Goal: Task Accomplishment & Management: Manage account settings

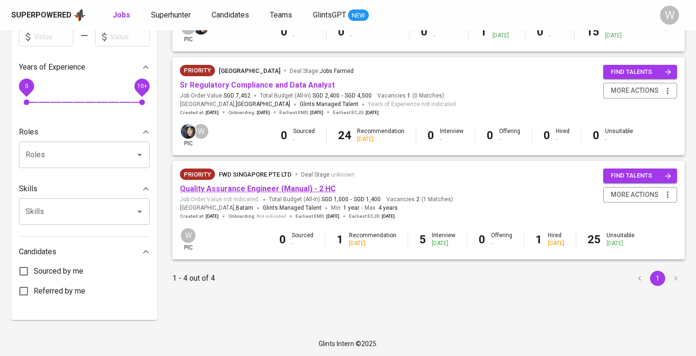
scroll to position [290, 0]
click at [258, 187] on link "Quality Assurance Engineer (Manual) - 2 HC" at bounding box center [258, 189] width 156 height 9
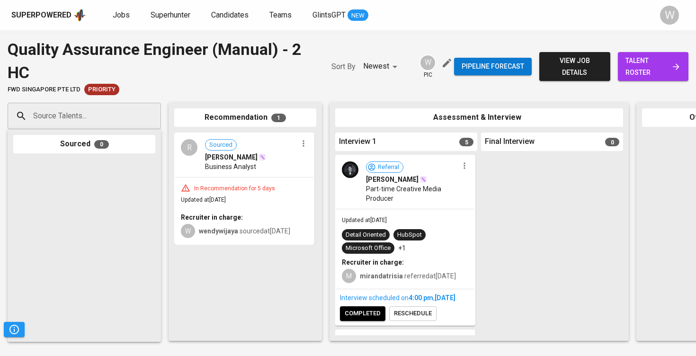
click at [650, 72] on span "talent roster" at bounding box center [652, 66] width 55 height 23
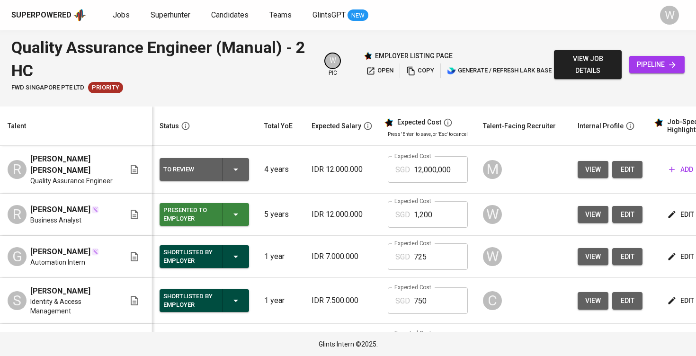
click at [594, 171] on button "view" at bounding box center [593, 170] width 31 height 18
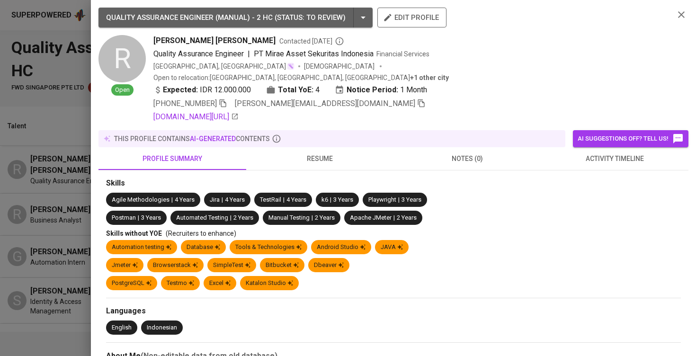
click at [558, 156] on button "activity timeline" at bounding box center [615, 158] width 148 height 23
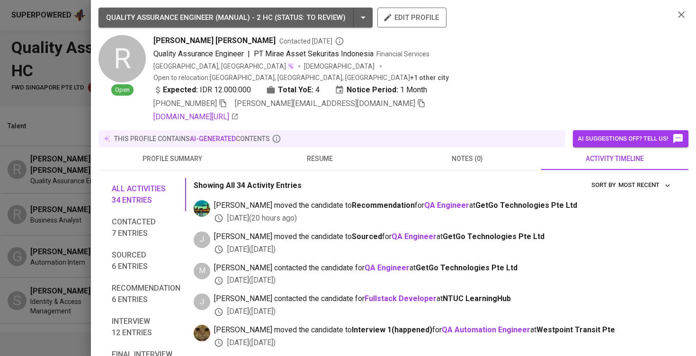
click at [328, 153] on span "resume" at bounding box center [320, 159] width 136 height 12
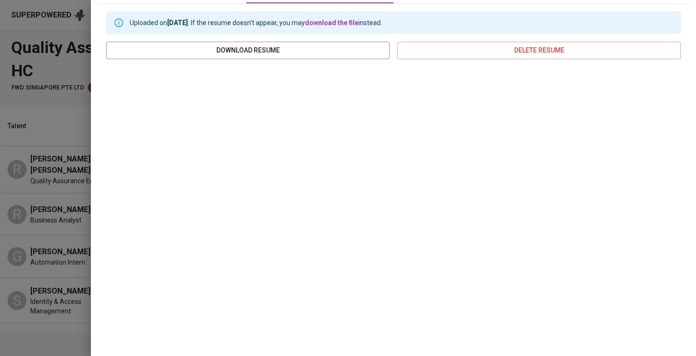
scroll to position [165, 0]
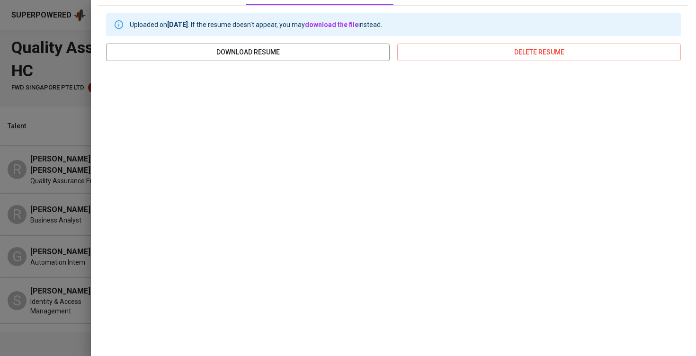
click at [64, 166] on div at bounding box center [348, 178] width 696 height 356
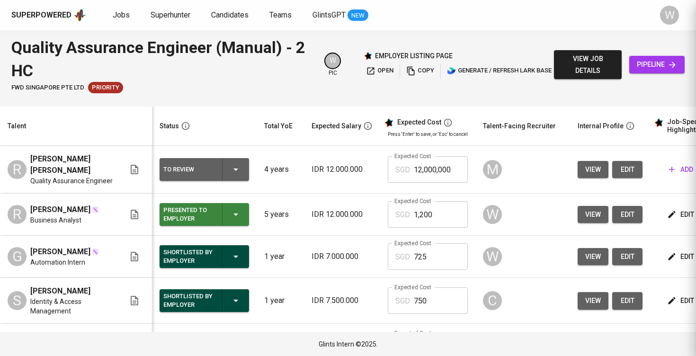
scroll to position [0, 0]
click at [585, 171] on span "view" at bounding box center [593, 170] width 16 height 12
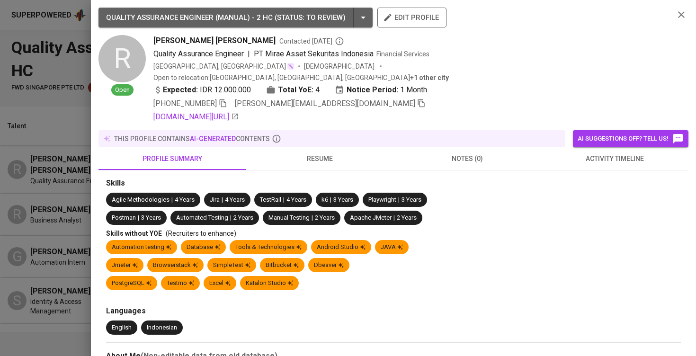
click at [611, 154] on button "activity timeline" at bounding box center [615, 158] width 148 height 23
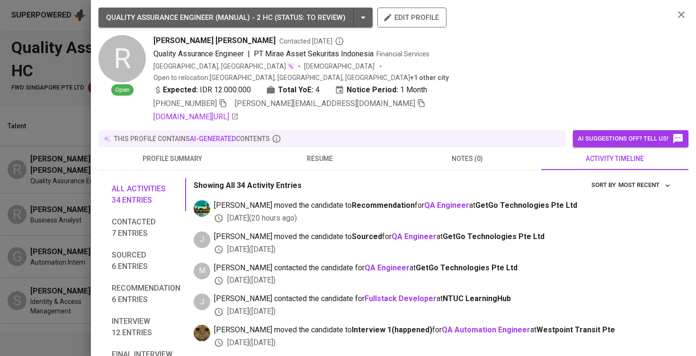
click at [347, 155] on button "resume" at bounding box center [320, 158] width 148 height 23
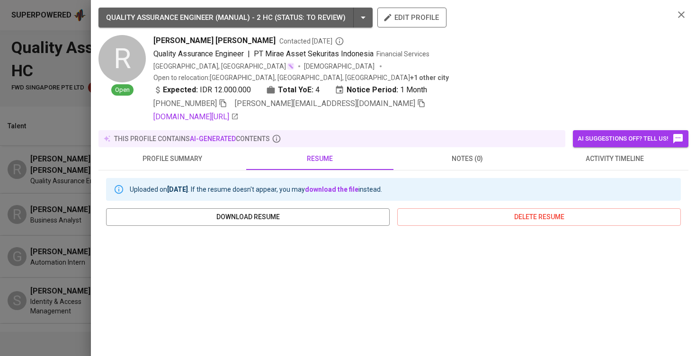
click at [50, 185] on div at bounding box center [348, 178] width 696 height 356
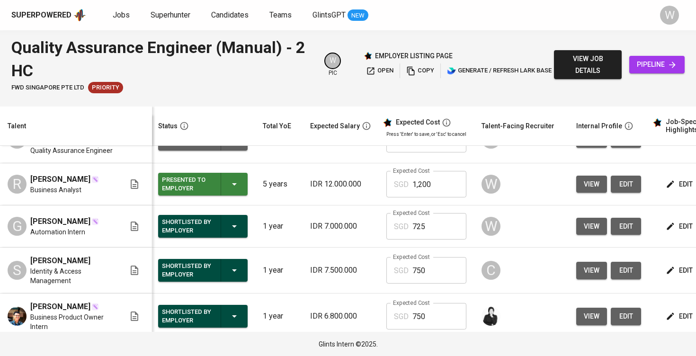
scroll to position [16, 1]
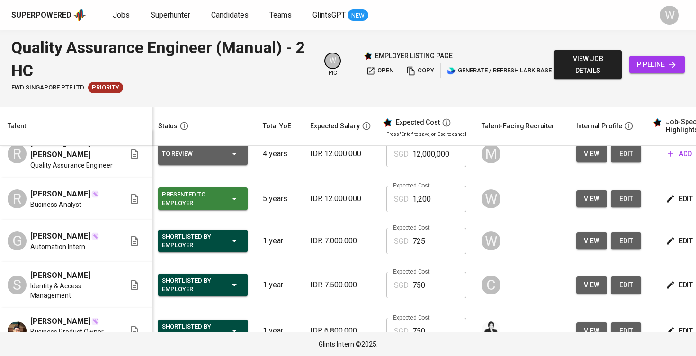
click at [229, 11] on span "Candidates" at bounding box center [229, 14] width 37 height 9
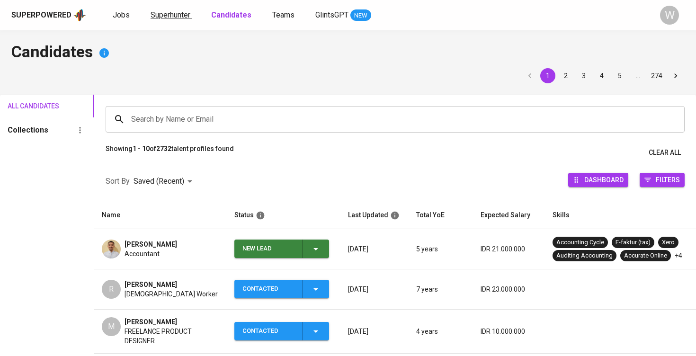
click at [168, 13] on span "Superhunter" at bounding box center [171, 14] width 40 height 9
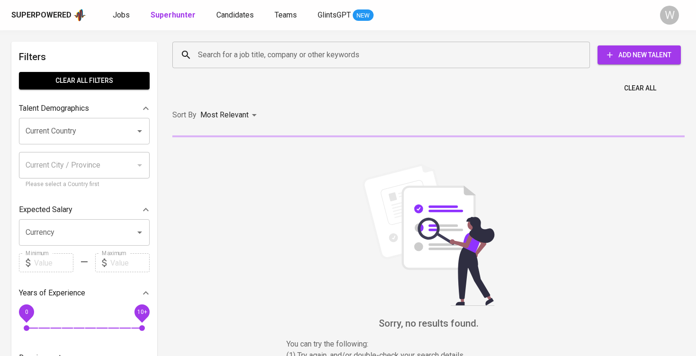
click at [250, 73] on div "Search for a job title, company or other keywords Search for a job title, compa…" at bounding box center [427, 55] width 524 height 42
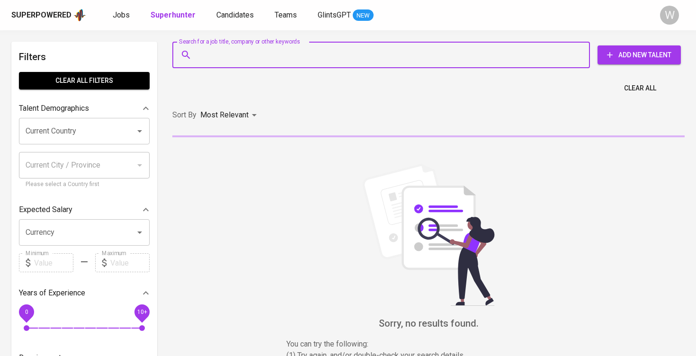
click at [248, 59] on input "Search for a job title, company or other keywords" at bounding box center [384, 55] width 376 height 18
paste input ": edo.syahputra@yandex.com"
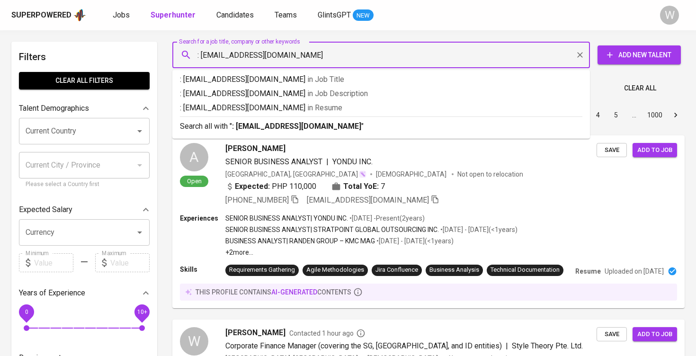
click at [203, 60] on input ": edo.syahputra@yandex.com" at bounding box center [384, 55] width 376 height 18
click at [205, 52] on input ": edo.syahputra@yandex.com" at bounding box center [384, 55] width 376 height 18
type input "edo.syahputra@yandex.com"
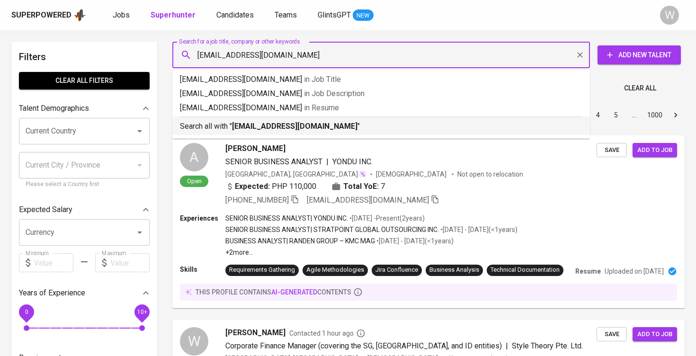
click at [263, 130] on b "edo.syahputra@yandex.com" at bounding box center [294, 126] width 125 height 9
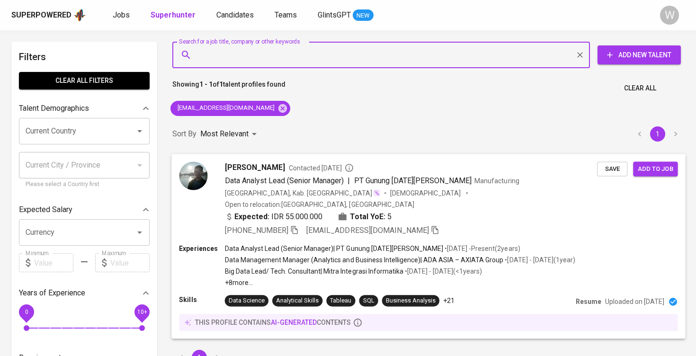
click at [300, 171] on span "Contacted 1 year ago" at bounding box center [321, 167] width 65 height 9
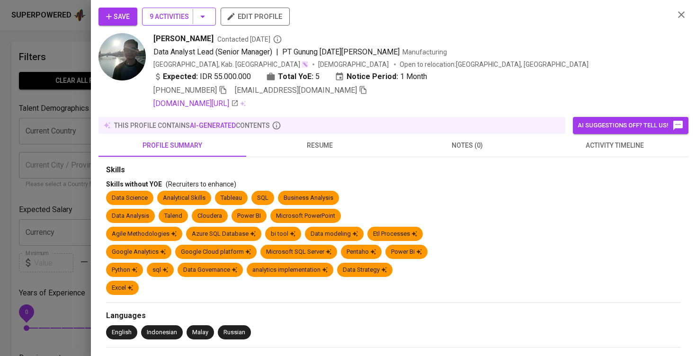
click at [178, 20] on span "9 Activities" at bounding box center [179, 17] width 59 height 12
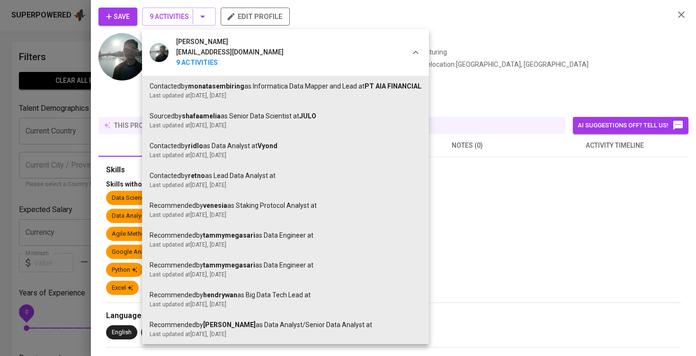
click at [485, 201] on div at bounding box center [348, 178] width 696 height 356
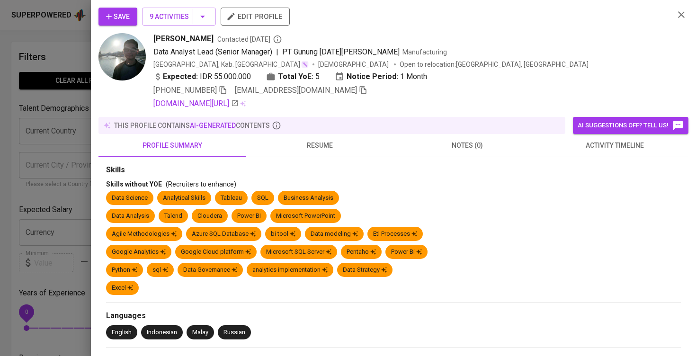
click at [568, 153] on button "activity timeline" at bounding box center [615, 145] width 148 height 23
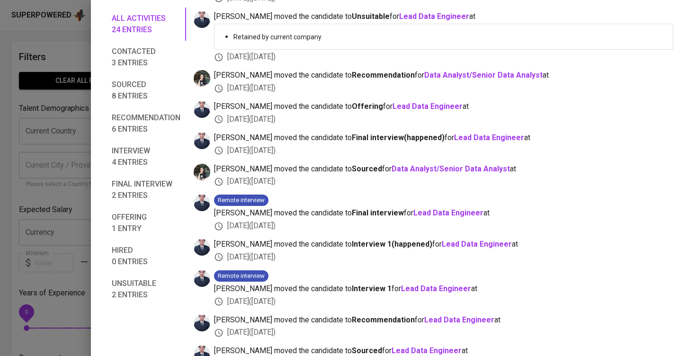
scroll to position [519, 0]
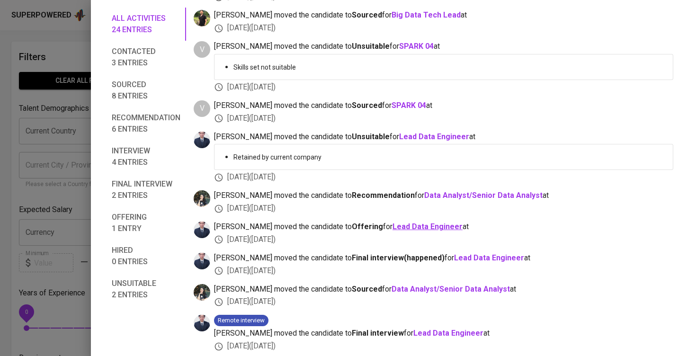
click at [392, 222] on b "Lead Data Engineer" at bounding box center [427, 226] width 70 height 9
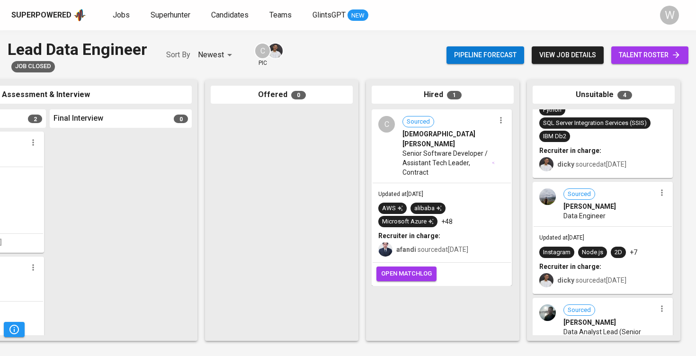
scroll to position [173, 0]
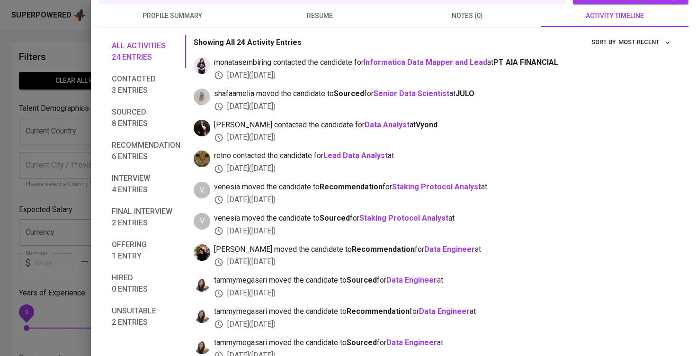
scroll to position [33, 0]
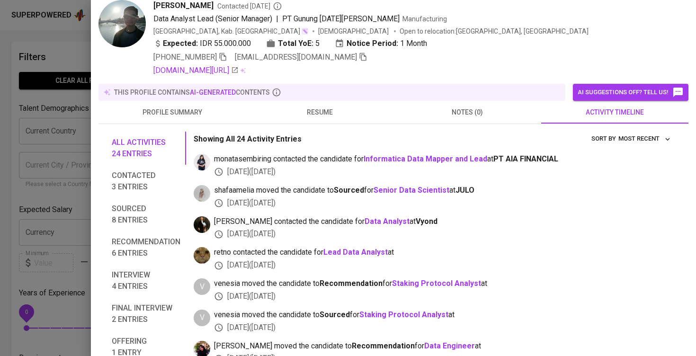
click at [295, 122] on button "resume" at bounding box center [320, 112] width 148 height 23
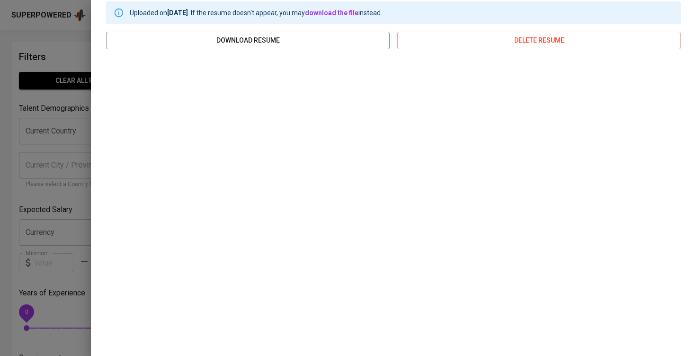
scroll to position [163, 0]
click at [92, 170] on div "Save 9 Activities edit profile Edo Syahputra Contacted 1 year ago Data Analyst …" at bounding box center [393, 178] width 605 height 356
click at [65, 164] on div at bounding box center [348, 178] width 696 height 356
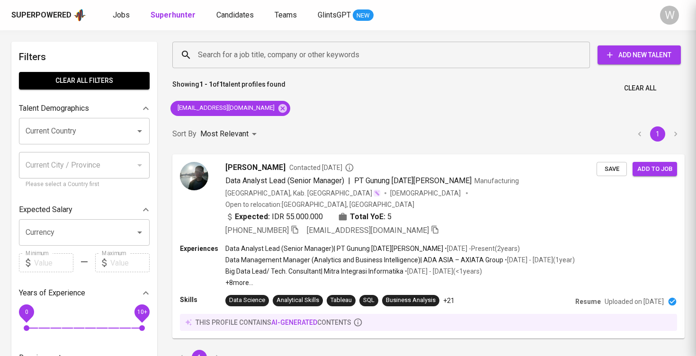
scroll to position [0, 0]
click at [604, 166] on span "Save" at bounding box center [612, 168] width 21 height 11
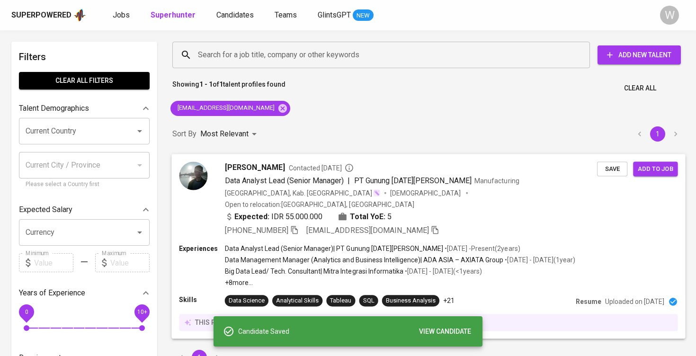
click at [661, 170] on span "Add to job" at bounding box center [655, 168] width 35 height 11
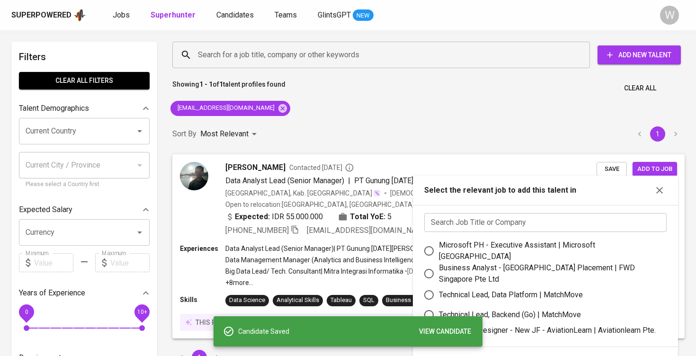
click at [537, 220] on input "text" at bounding box center [545, 222] width 242 height 19
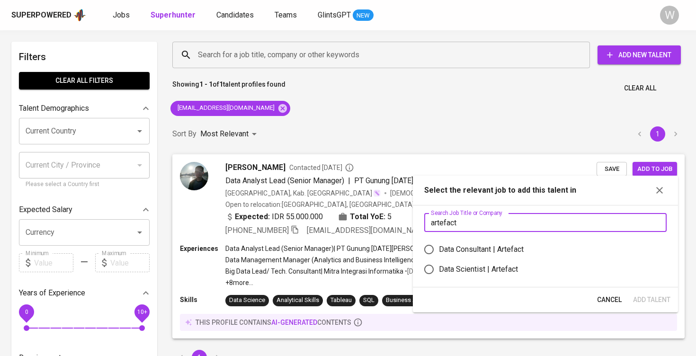
type input "artefact"
click at [536, 246] on div "Data Consultant | Artefact" at bounding box center [549, 249] width 220 height 11
click at [439, 246] on input "Data Consultant | Artefact" at bounding box center [429, 250] width 20 height 20
radio input "true"
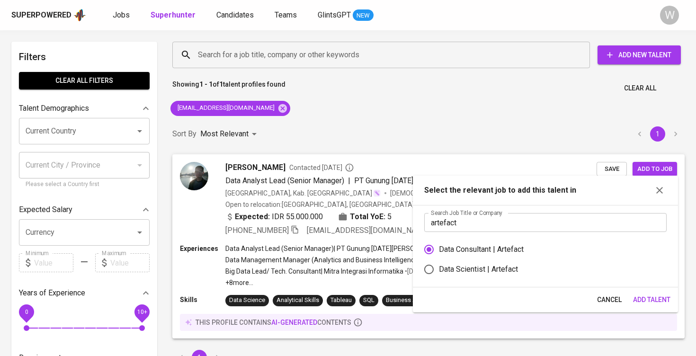
click at [637, 301] on span "Add Talent" at bounding box center [651, 300] width 37 height 12
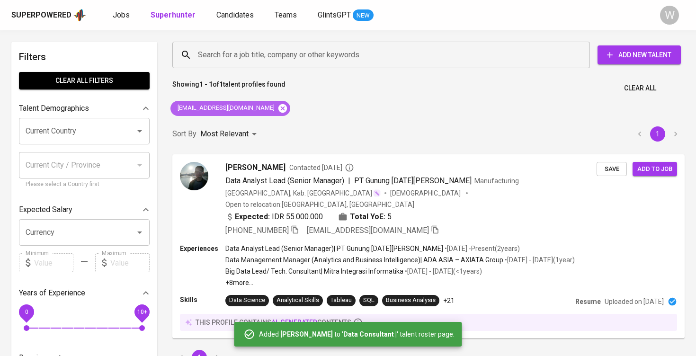
click at [277, 108] on icon at bounding box center [282, 108] width 10 height 10
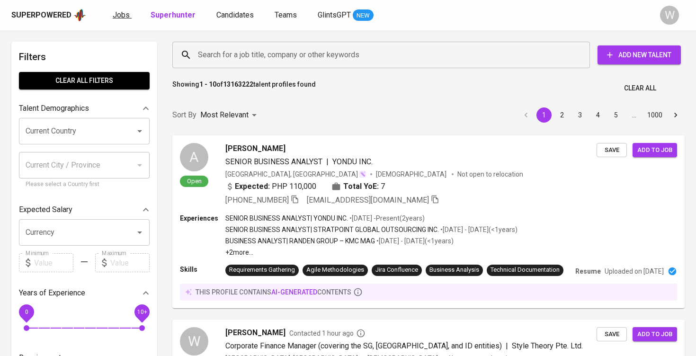
click at [124, 16] on span "Jobs" at bounding box center [121, 14] width 17 height 9
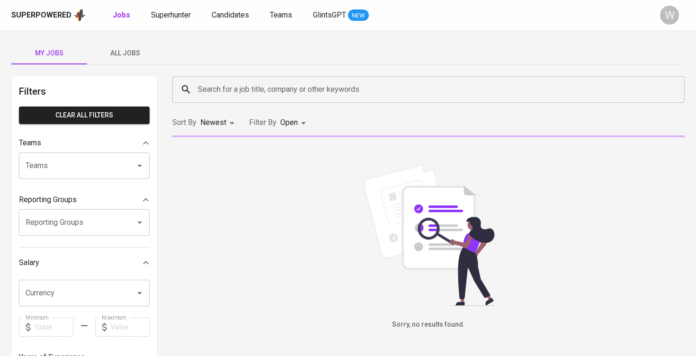
click at [144, 51] on span "All Jobs" at bounding box center [125, 53] width 64 height 12
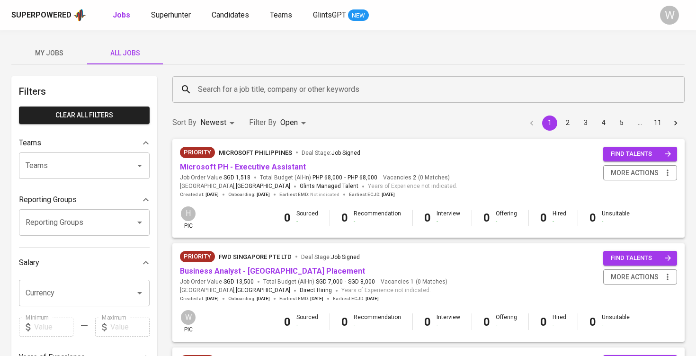
click at [227, 110] on div "Sort By Newest NEWEST Filter By Open OPEN 1 2 3 4 5 … 11" at bounding box center [429, 122] width 524 height 29
click at [227, 99] on div "Search for a job title, company or other keywords" at bounding box center [428, 89] width 512 height 27
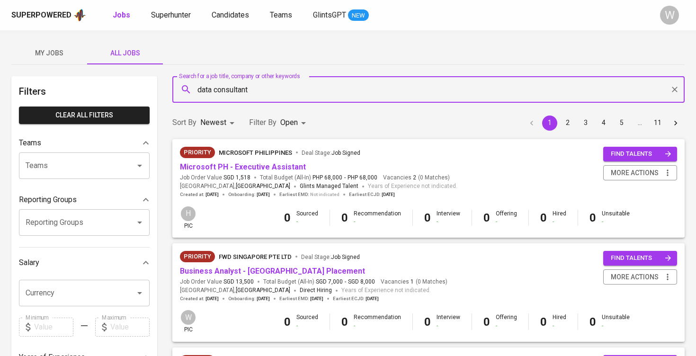
type input "data consultant"
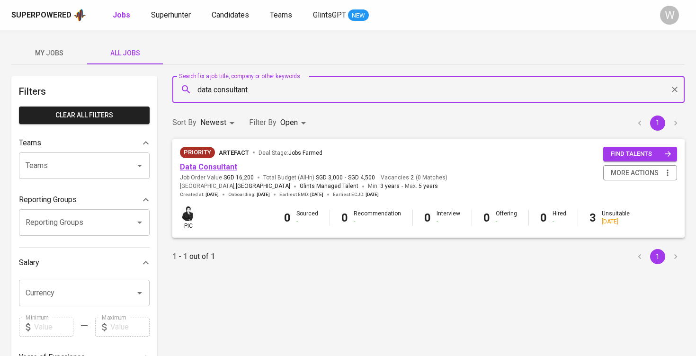
click at [207, 168] on link "Data Consultant" at bounding box center [208, 166] width 57 height 9
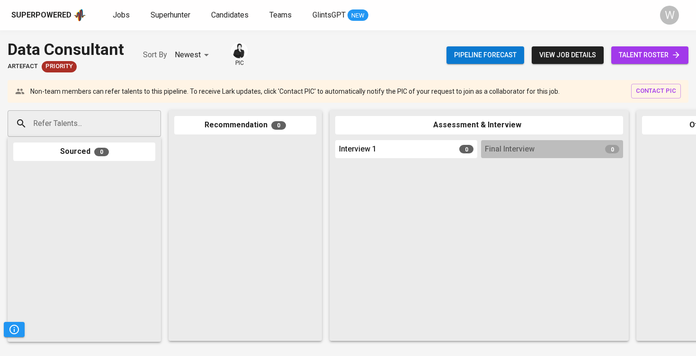
click at [648, 64] on div "Pipeline forecast view job details talent roster" at bounding box center [567, 55] width 242 height 35
click at [648, 59] on span "talent roster" at bounding box center [650, 55] width 62 height 12
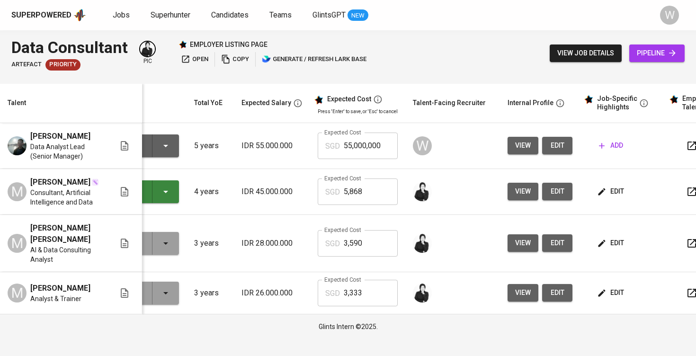
scroll to position [0, 101]
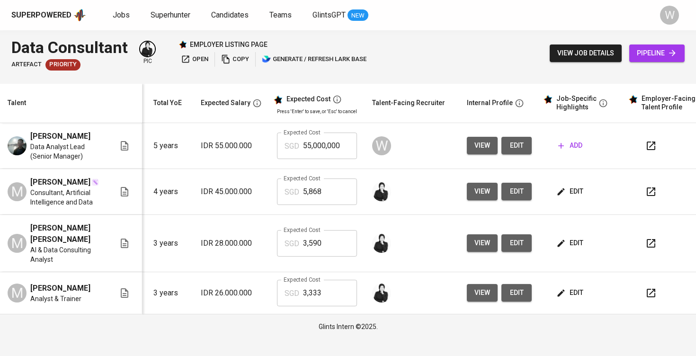
click at [516, 149] on span "edit" at bounding box center [516, 146] width 15 height 12
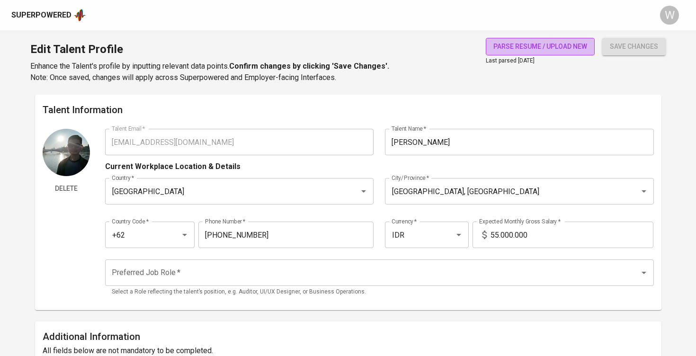
click at [525, 50] on span "parse resume / upload new" at bounding box center [540, 47] width 94 height 12
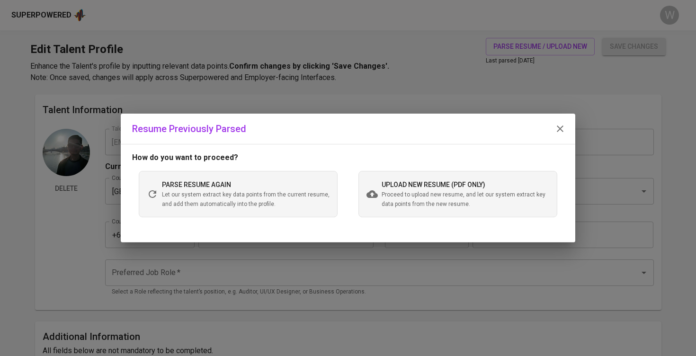
click at [420, 193] on span "Proceed to upload new resume, and let our system extract key data points from t…" at bounding box center [466, 199] width 168 height 19
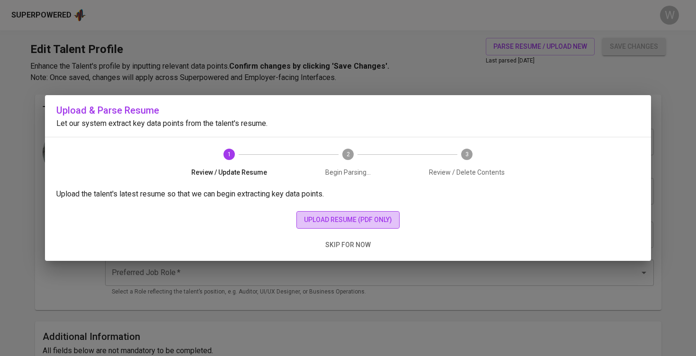
click at [372, 216] on span "upload resume (pdf only)" at bounding box center [348, 220] width 88 height 12
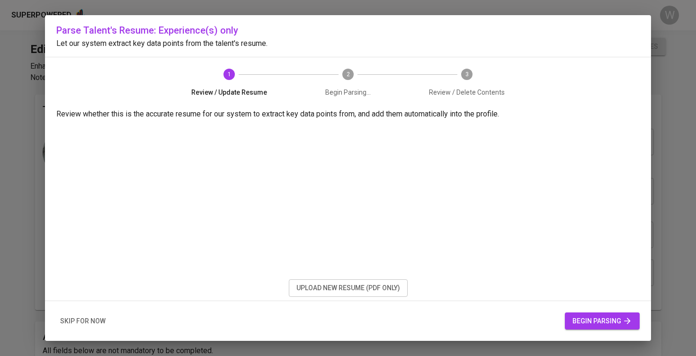
click at [599, 328] on button "begin parsing" at bounding box center [602, 321] width 75 height 18
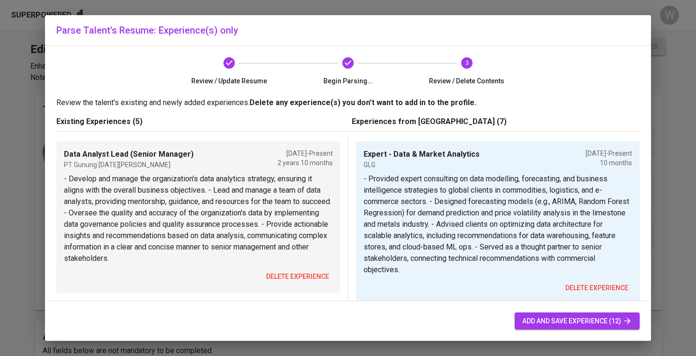
click at [275, 280] on span "delete experience" at bounding box center [297, 277] width 63 height 12
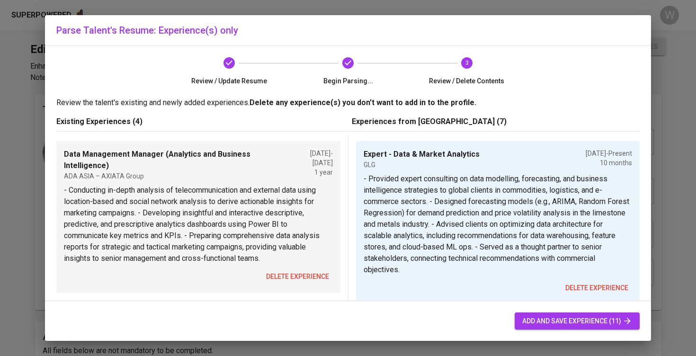
click at [275, 280] on span "delete experience" at bounding box center [297, 277] width 63 height 12
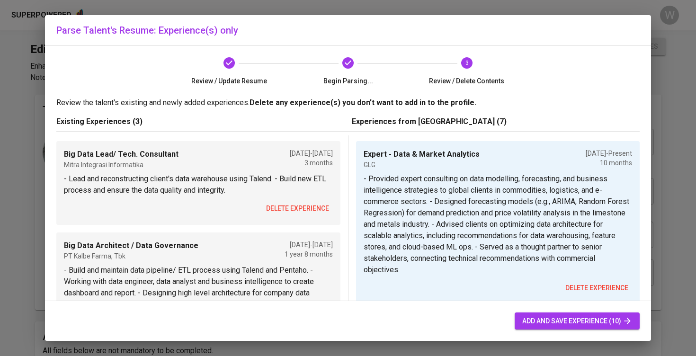
click at [275, 280] on p "- Build and maintain data pipeline/ ETL process using Talend and Pentaho. - Wor…" at bounding box center [198, 299] width 269 height 68
click at [284, 207] on span "delete experience" at bounding box center [297, 209] width 63 height 12
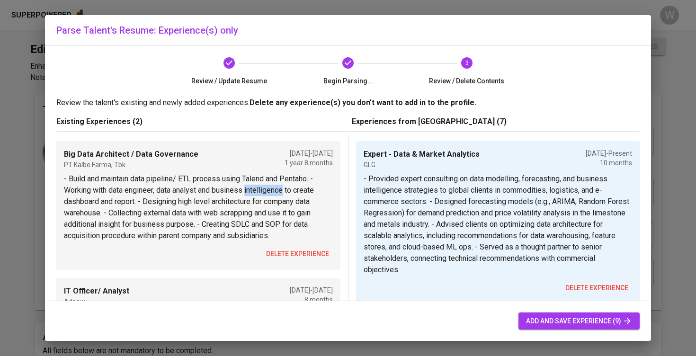
click at [273, 248] on span "delete experience" at bounding box center [297, 254] width 63 height 12
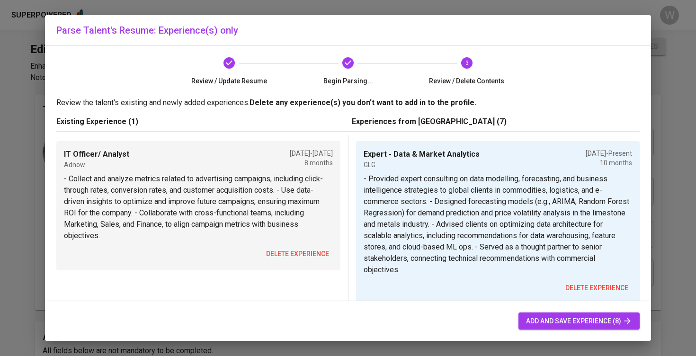
click at [276, 248] on span "delete experience" at bounding box center [297, 254] width 63 height 12
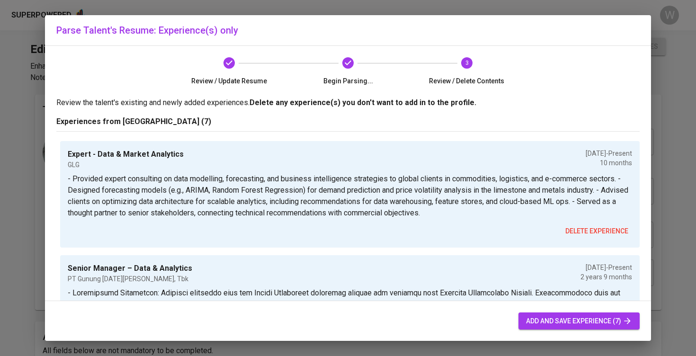
click at [541, 320] on span "add and save experience (7)" at bounding box center [579, 321] width 106 height 12
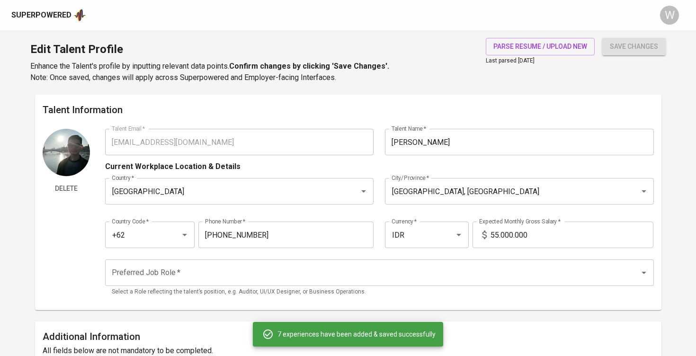
type input "Expert - Data & Market Analytics"
type input "GLG"
type input "11/01/2024"
type input "Senior Manager – Data & Analytics"
type input "PT Gunung Raja Paksi, Tbk"
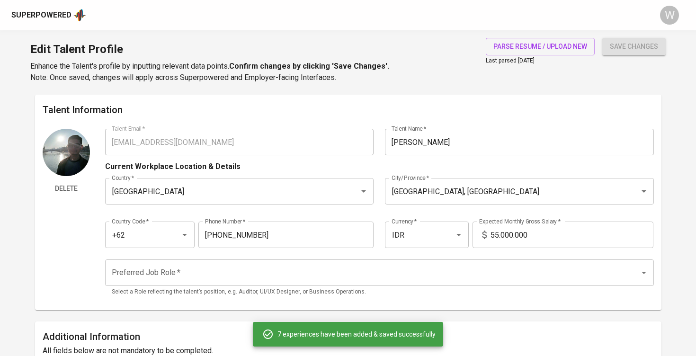
checkbox input "true"
type input "12/01/2022"
type input "Data Management Manager"
type input "Axiata Digital Analytics"
type input "12/01/2021"
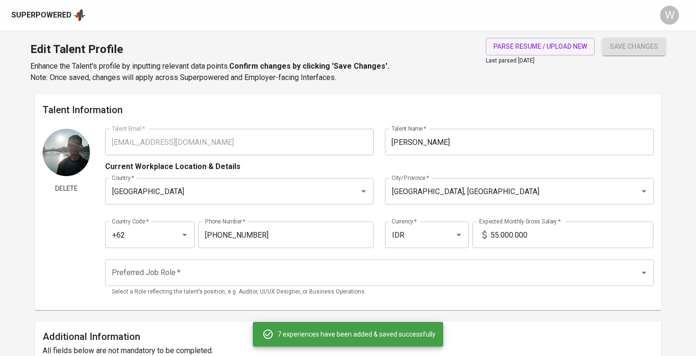
type input "12/01/2022"
type input "Data Engineer Mentor"
type input "PT Sadasa Academy Indonesia"
type input "10/01/2021"
type input "09/01/2022"
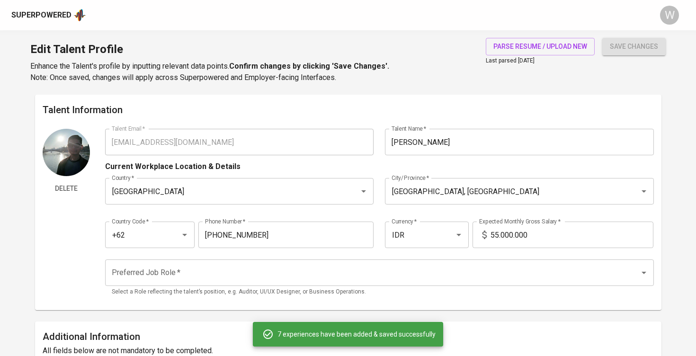
type input "Big Data Lead"
type input "PT. Mitra Integrasi Informatika"
type input "08/01/2021"
type input "11/01/2021"
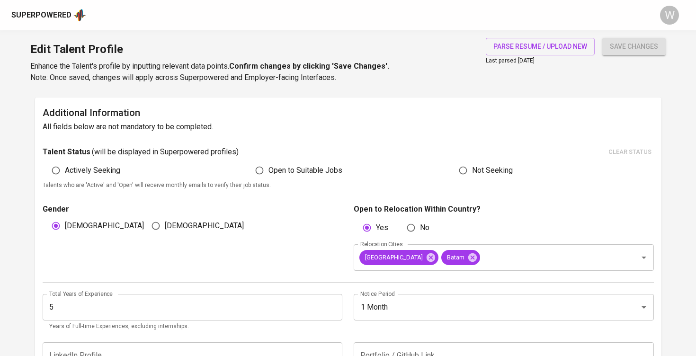
scroll to position [115, 0]
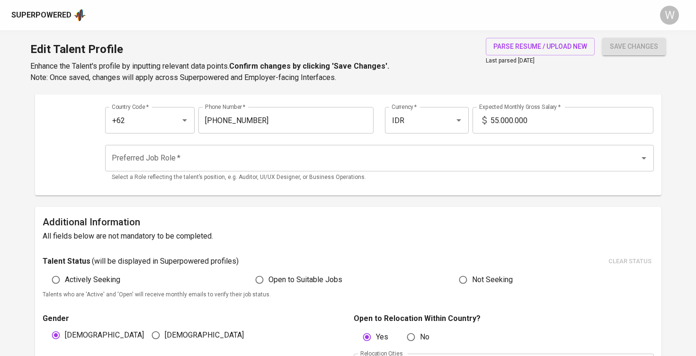
click at [248, 271] on div "Open to Suitable Jobs" at bounding box center [348, 280] width 204 height 18
click at [260, 286] on input "Open to Suitable Jobs" at bounding box center [259, 280] width 18 height 18
radio input "true"
click at [500, 121] on input "55.000.000" at bounding box center [571, 120] width 163 height 27
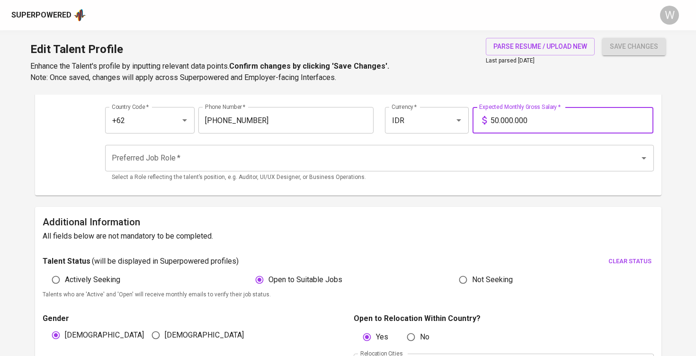
type input "50.000.000"
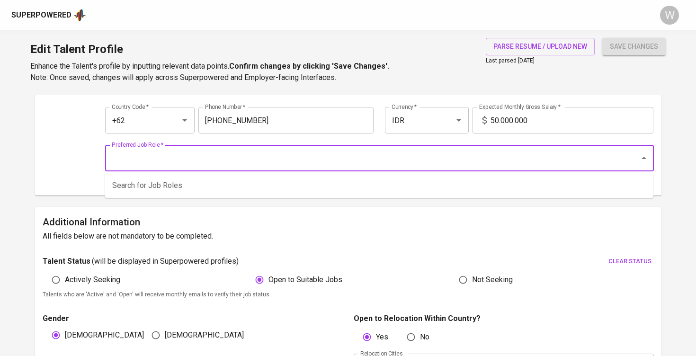
click at [467, 151] on input "Preferred Job Role   *" at bounding box center [366, 158] width 514 height 18
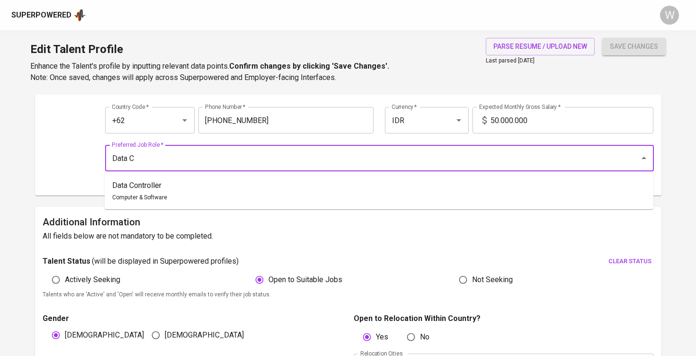
scroll to position [116, 0]
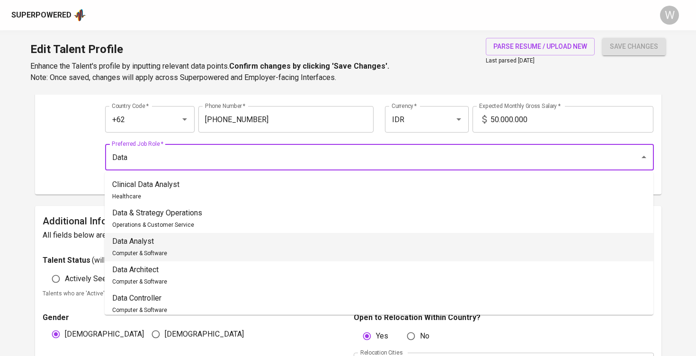
click at [147, 247] on div "Data Analyst Computer & Software" at bounding box center [139, 247] width 55 height 23
type input "Data Analyst"
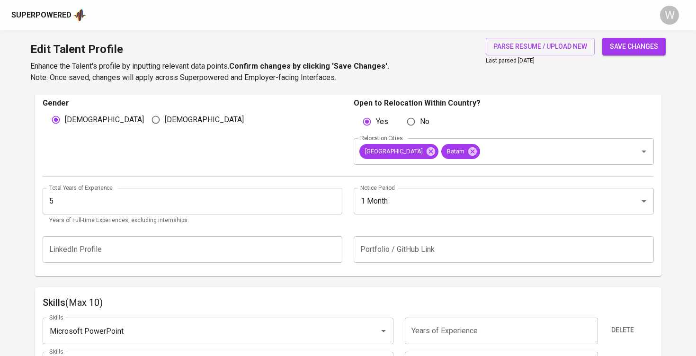
scroll to position [338, 0]
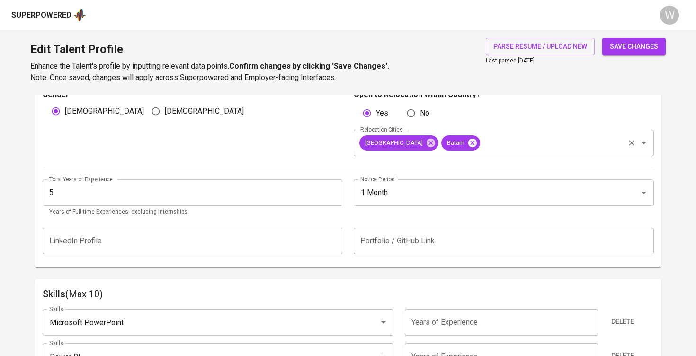
click at [468, 144] on icon at bounding box center [472, 142] width 9 height 9
click at [427, 143] on icon at bounding box center [431, 142] width 9 height 9
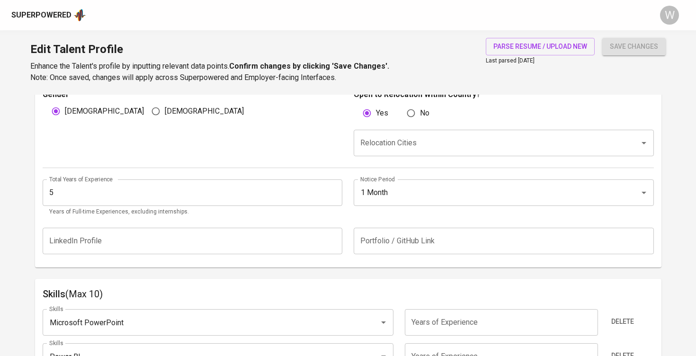
click at [388, 138] on input "Relocation Cities" at bounding box center [490, 143] width 265 height 18
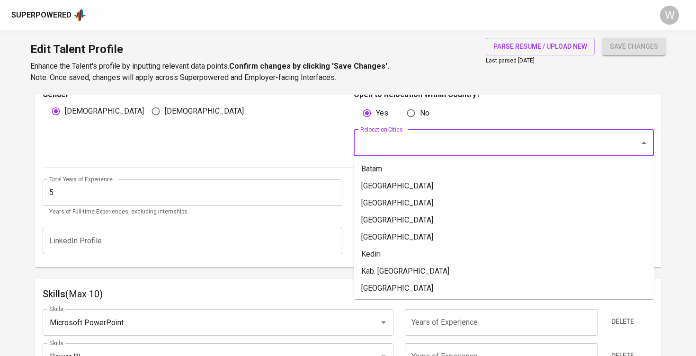
click at [333, 151] on div "Gender Male Female" at bounding box center [196, 122] width 306 height 67
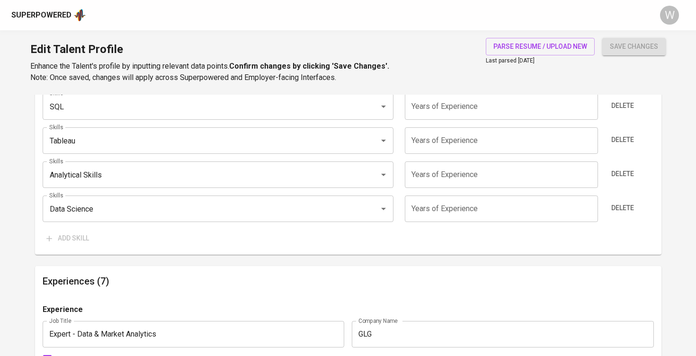
scroll to position [661, 0]
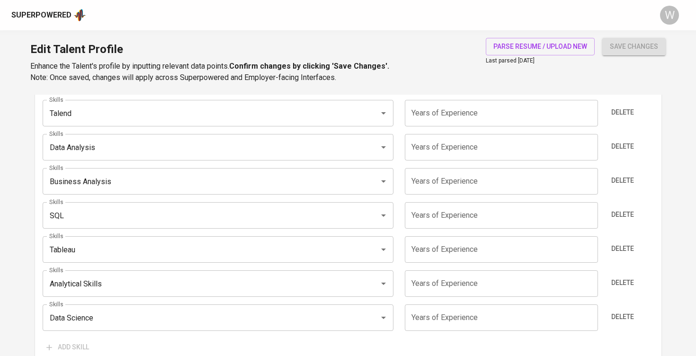
click at [625, 44] on span "save changes" at bounding box center [634, 47] width 48 height 12
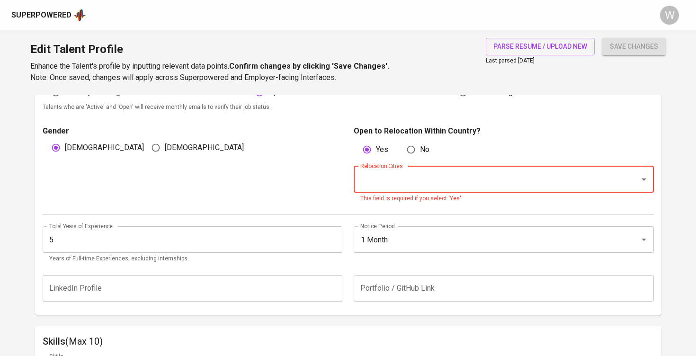
click at [536, 215] on div "Total Years of Experience 5 Total Years of Experience Years of Full-time Experi…" at bounding box center [348, 242] width 611 height 54
click at [413, 137] on div "Open to Relocation Within Country? Yes No Relocation Cities Relocation Cities T…" at bounding box center [504, 164] width 300 height 78
click at [411, 147] on input "No" at bounding box center [411, 150] width 18 height 18
radio input "true"
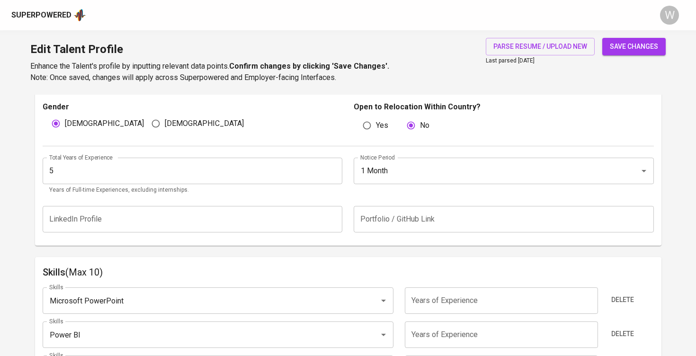
scroll to position [224, 0]
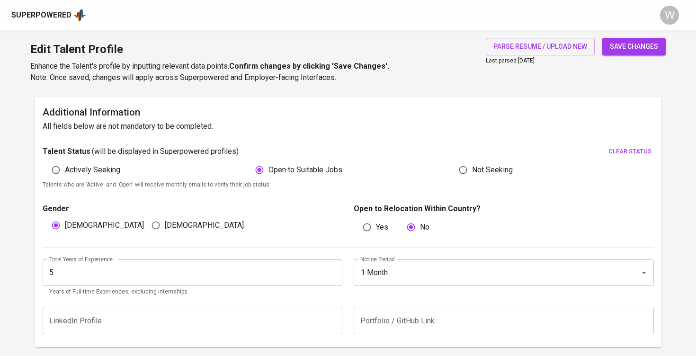
click at [122, 260] on input "5" at bounding box center [193, 272] width 300 height 27
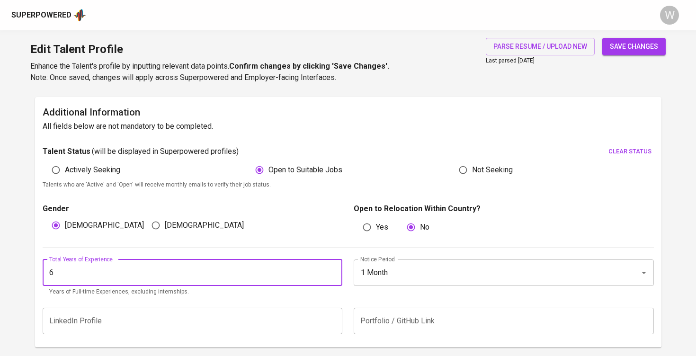
type input "6"
click at [618, 50] on span "save changes" at bounding box center [634, 47] width 48 height 12
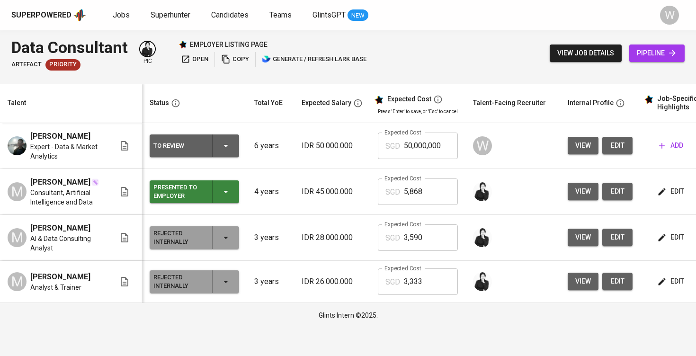
click at [671, 197] on span "edit" at bounding box center [671, 192] width 25 height 12
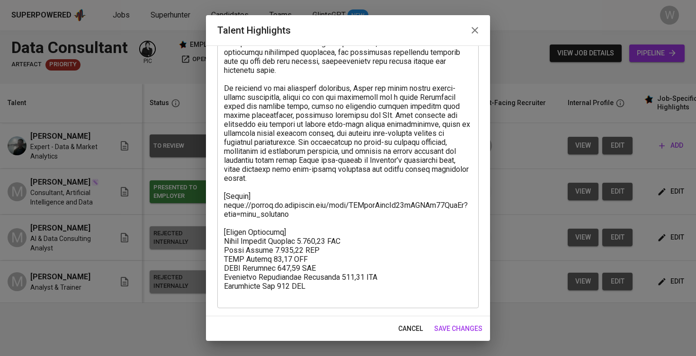
scroll to position [132, 0]
click at [465, 326] on span "save changes" at bounding box center [458, 329] width 48 height 12
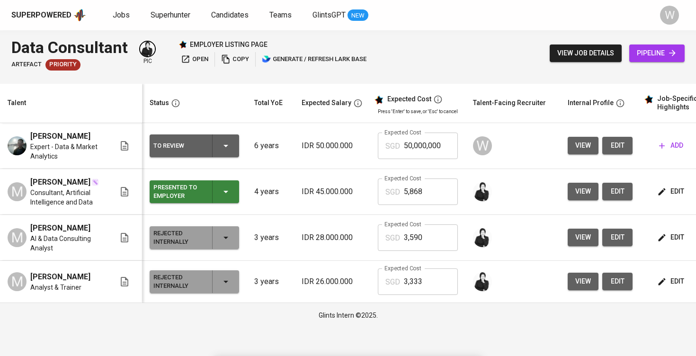
click at [662, 147] on icon "button" at bounding box center [661, 145] width 9 height 9
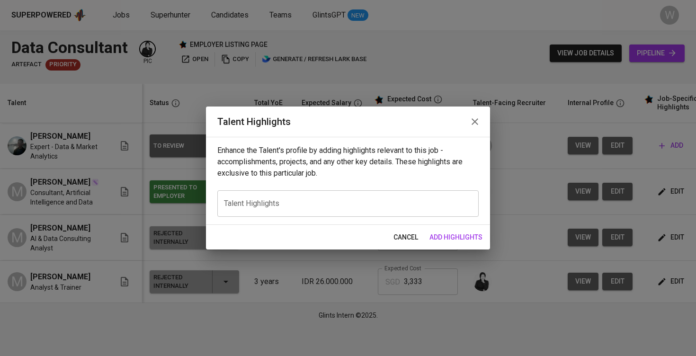
click at [413, 237] on span "cancel" at bounding box center [405, 237] width 25 height 12
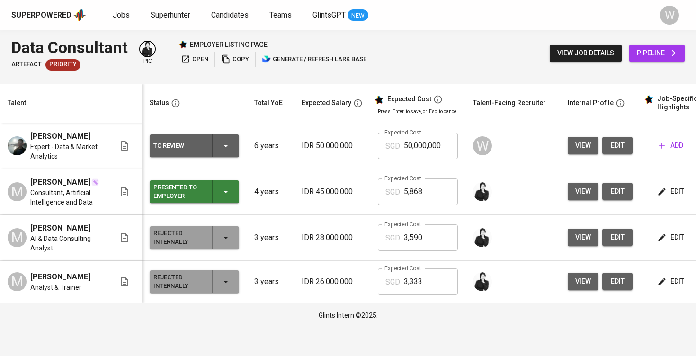
scroll to position [0, 0]
click at [659, 144] on icon "button" at bounding box center [662, 146] width 6 height 6
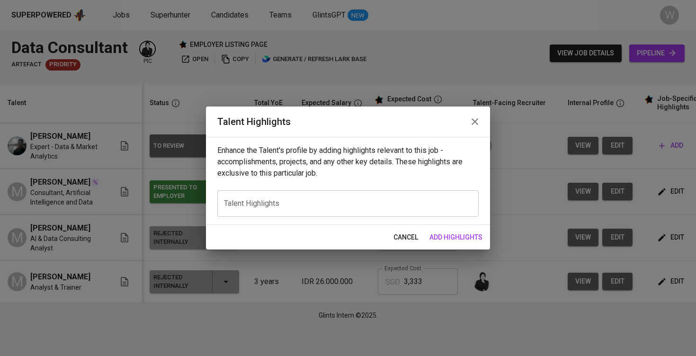
click at [338, 205] on textarea at bounding box center [348, 203] width 248 height 9
